Goal: Task Accomplishment & Management: Complete application form

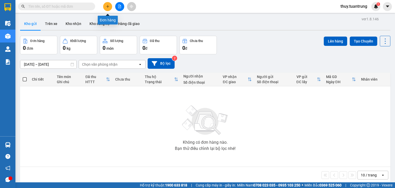
click at [108, 4] on button at bounding box center [107, 6] width 9 height 9
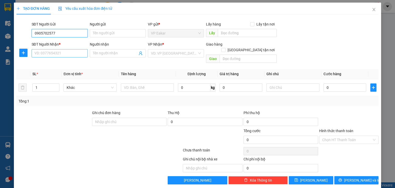
type input "0905702577"
click at [48, 54] on input "SĐT Người Nhận *" at bounding box center [60, 53] width 56 height 8
type input "0857418419"
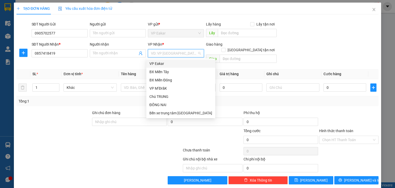
click at [159, 55] on input "search" at bounding box center [174, 53] width 46 height 8
click at [154, 81] on div "BX Miền Đông" at bounding box center [180, 80] width 63 height 6
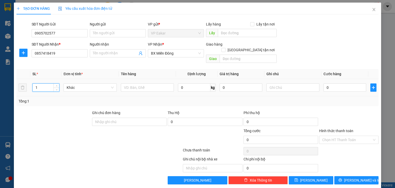
click at [48, 84] on input "1" at bounding box center [46, 88] width 26 height 8
drag, startPoint x: 137, startPoint y: 83, endPoint x: 146, endPoint y: 80, distance: 9.2
click at [139, 83] on input "text" at bounding box center [147, 87] width 53 height 8
type input "1 thung"
click at [333, 83] on input "0" at bounding box center [345, 87] width 43 height 8
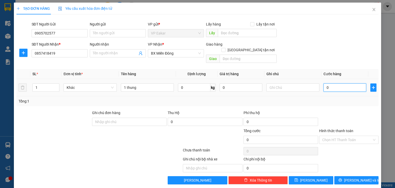
click at [324, 83] on input "0" at bounding box center [345, 87] width 43 height 8
type input "50"
type input "500"
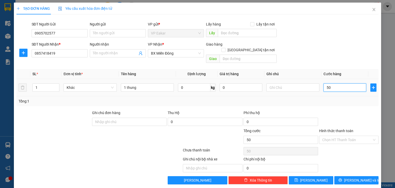
type input "500"
type input "5.000"
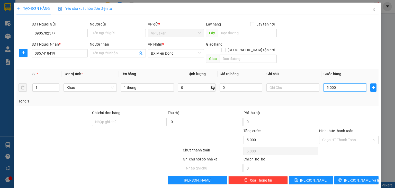
type input "55.000"
type input "5.000.000"
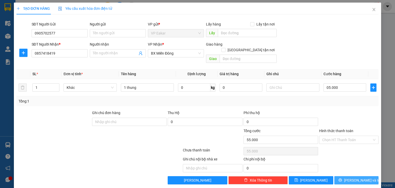
type input "5.000.000"
click at [352, 177] on span "[PERSON_NAME] và In" at bounding box center [362, 180] width 36 height 6
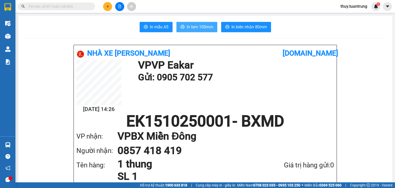
click at [194, 27] on span "In tem 100mm" at bounding box center [200, 27] width 26 height 6
click at [193, 27] on span "In tem 100mm" at bounding box center [200, 27] width 26 height 6
